Goal: Information Seeking & Learning: Check status

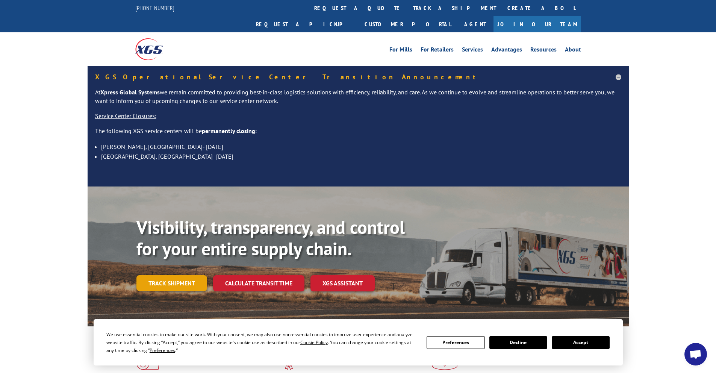
click at [163, 275] on link "Track shipment" at bounding box center [171, 283] width 71 height 16
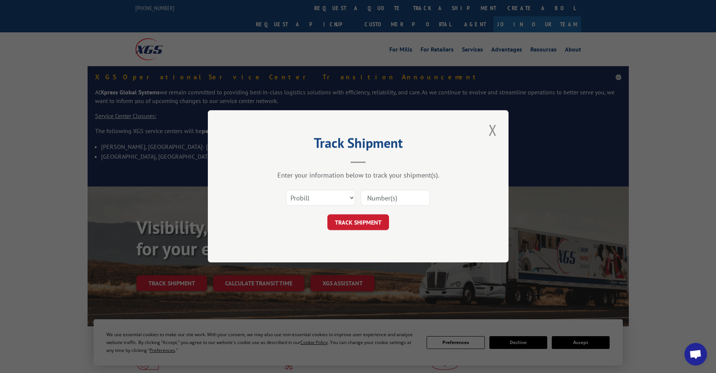
click at [382, 198] on input at bounding box center [395, 198] width 69 height 16
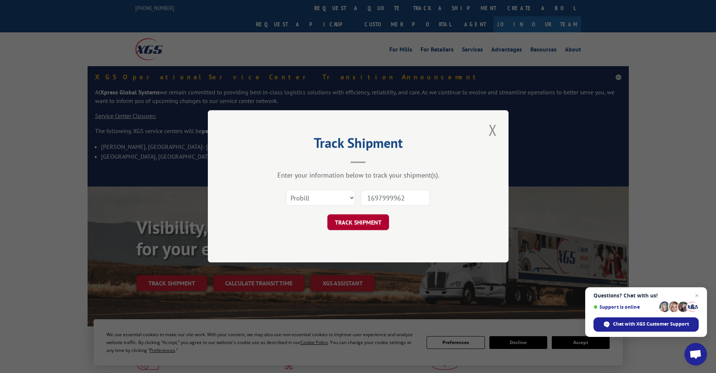
type input "1697999962"
click at [360, 222] on button "TRACK SHIPMENT" at bounding box center [358, 223] width 62 height 16
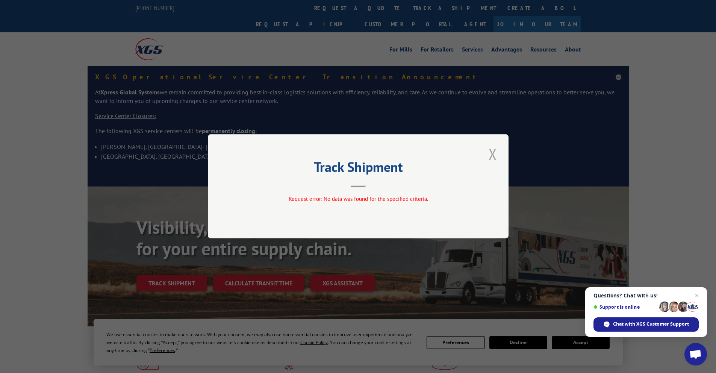
click at [494, 156] on button "Close modal" at bounding box center [492, 154] width 13 height 21
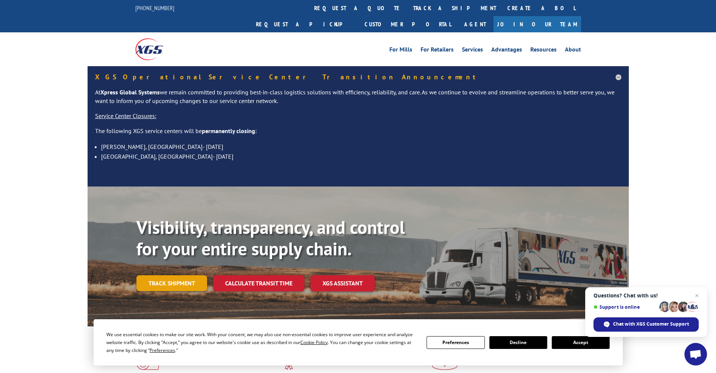
click at [180, 275] on link "Track shipment" at bounding box center [171, 283] width 71 height 16
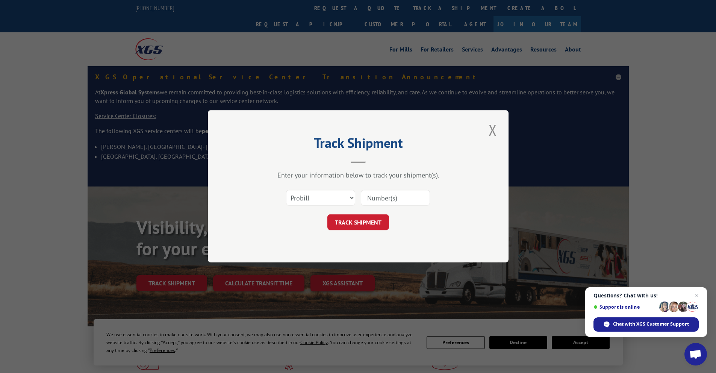
paste input "1697999962"
type input "1697999962"
click at [362, 223] on button "TRACK SHIPMENT" at bounding box center [358, 223] width 62 height 16
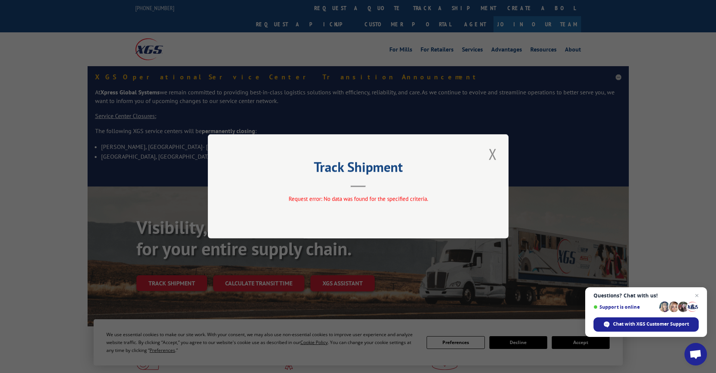
click at [600, 221] on div "Track Shipment Request error: No data was found for the specified criteria." at bounding box center [358, 186] width 716 height 373
click at [491, 156] on button "Close modal" at bounding box center [492, 154] width 13 height 21
